Goal: Information Seeking & Learning: Learn about a topic

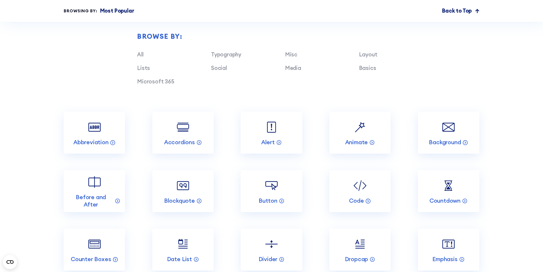
scroll to position [646, 0]
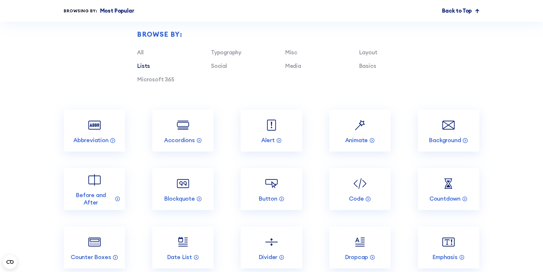
click at [140, 69] on link "Lists" at bounding box center [143, 65] width 13 height 7
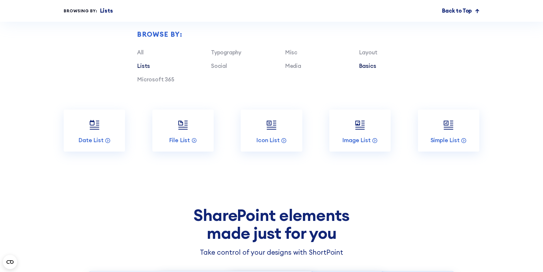
click at [368, 69] on link "Basics" at bounding box center [367, 65] width 17 height 7
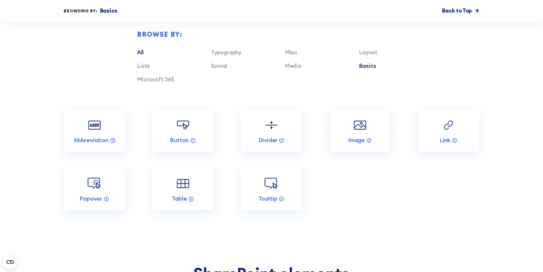
click at [138, 56] on link "All" at bounding box center [140, 52] width 6 height 7
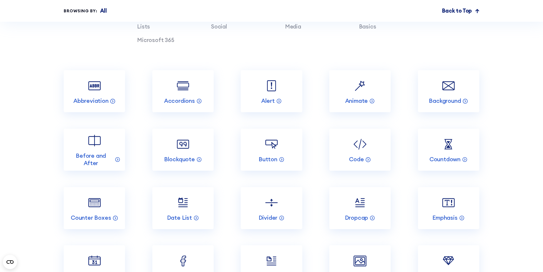
scroll to position [616, 0]
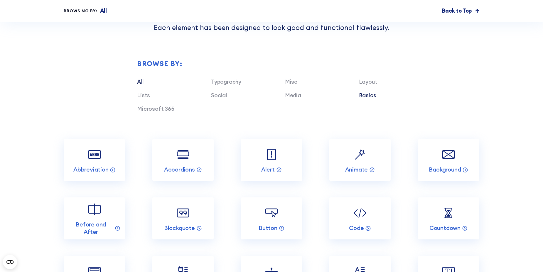
click at [365, 99] on link "Basics" at bounding box center [367, 95] width 17 height 7
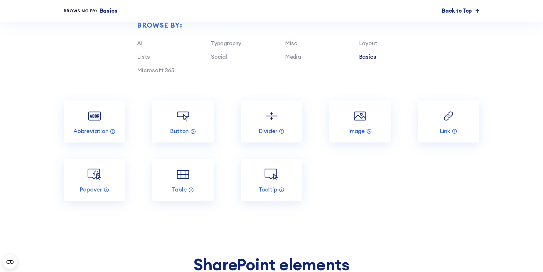
scroll to position [675, 0]
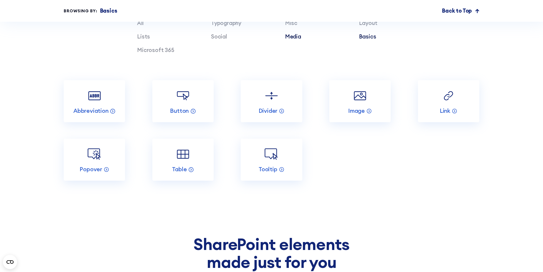
click at [299, 40] on link "Media" at bounding box center [293, 36] width 16 height 7
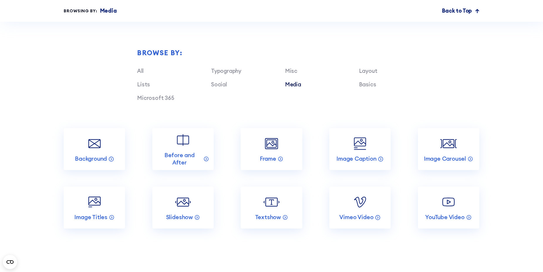
scroll to position [616, 0]
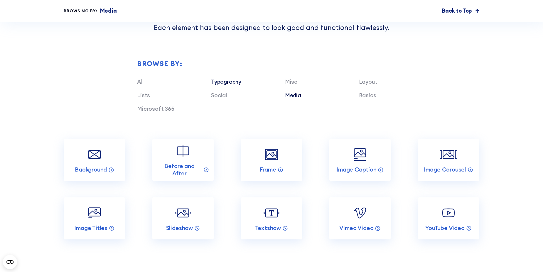
click at [223, 85] on link "Typography" at bounding box center [226, 81] width 30 height 7
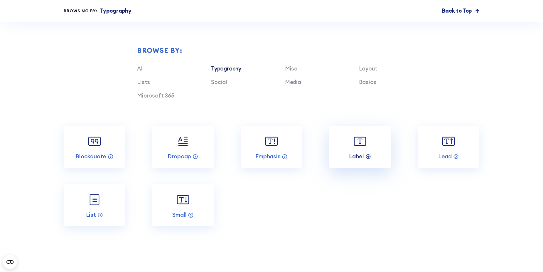
scroll to position [675, 0]
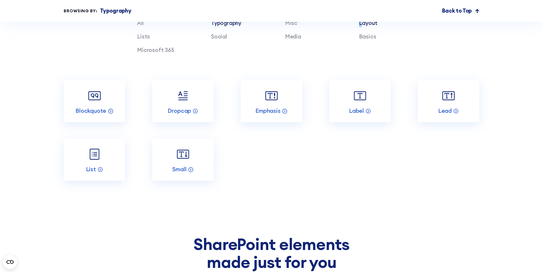
click at [361, 26] on link "Layout" at bounding box center [368, 22] width 18 height 7
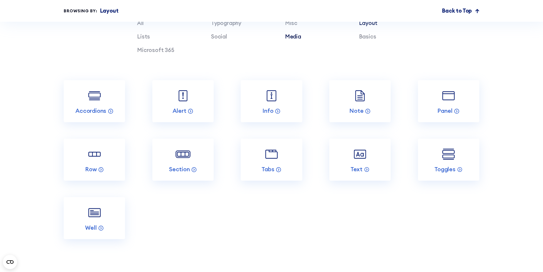
click at [289, 40] on link "Media" at bounding box center [293, 36] width 16 height 7
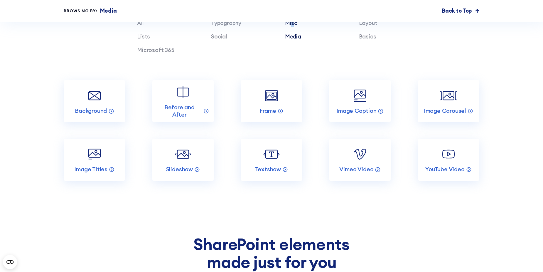
click at [293, 26] on link "Misc" at bounding box center [291, 22] width 12 height 7
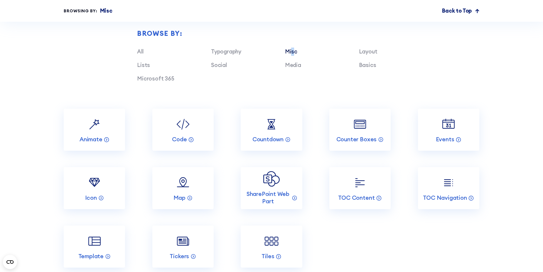
scroll to position [646, 0]
click at [373, 56] on link "Layout" at bounding box center [368, 52] width 18 height 7
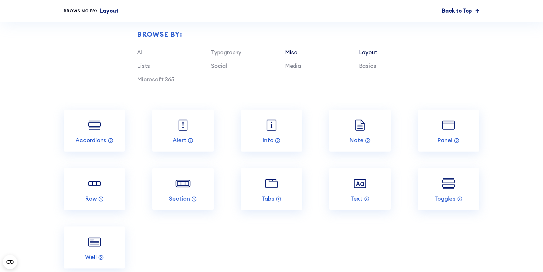
click at [290, 56] on link "Misc" at bounding box center [291, 52] width 12 height 7
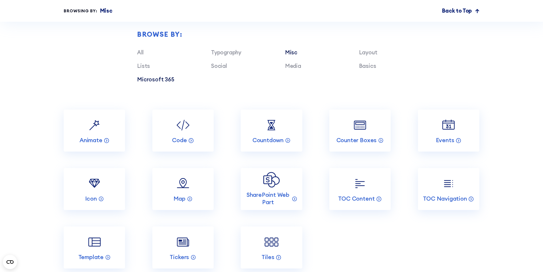
click at [150, 83] on link "Microsoft 365" at bounding box center [155, 79] width 37 height 7
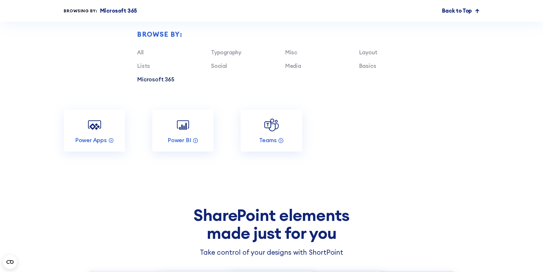
click at [144, 63] on div "Typography Misc Layout Lists Social Media Basics Microsoft 365" at bounding box center [285, 68] width 296 height 41
click at [368, 56] on link "Layout" at bounding box center [368, 52] width 18 height 7
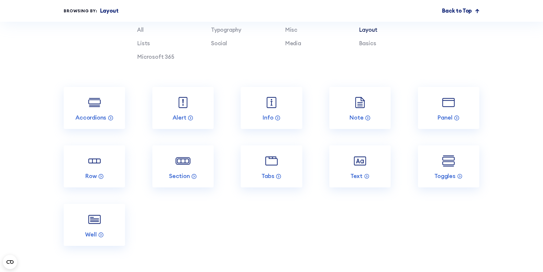
scroll to position [675, 0]
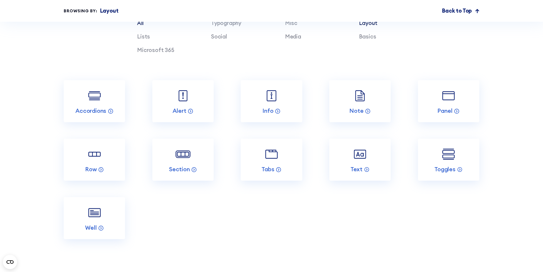
click at [139, 26] on link "All" at bounding box center [140, 22] width 6 height 7
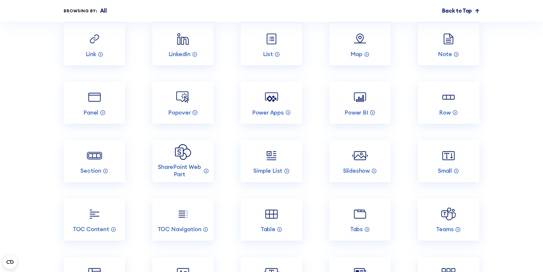
scroll to position [1086, 0]
